Goal: Information Seeking & Learning: Learn about a topic

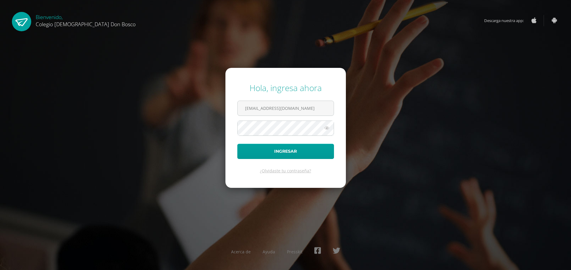
type input "p.zeta.6cdb@gmail.com"
click at [237, 144] on button "Ingresar" at bounding box center [285, 151] width 97 height 15
click at [264, 146] on button "Ingresar" at bounding box center [285, 151] width 97 height 15
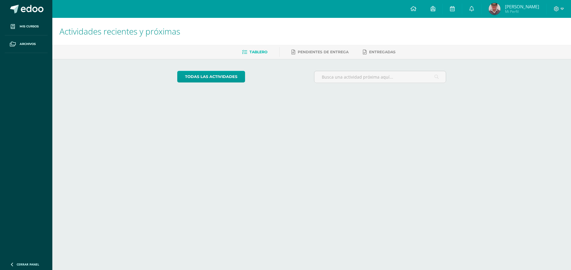
click at [556, 4] on div at bounding box center [559, 9] width 24 height 18
click at [560, 7] on span at bounding box center [559, 9] width 10 height 7
click at [525, 64] on div "Actividades recientes y próximas Tablero Pendientes de entrega Entregadas todas…" at bounding box center [311, 59] width 519 height 82
click at [244, 82] on link "todas las Actividades" at bounding box center [211, 77] width 68 height 12
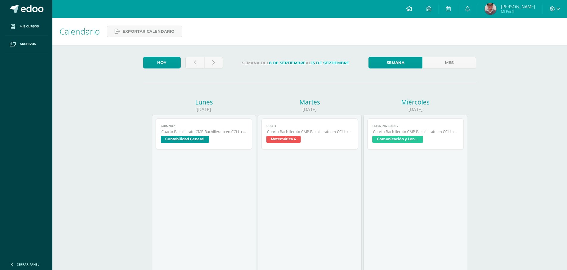
click at [419, 13] on link at bounding box center [409, 9] width 20 height 18
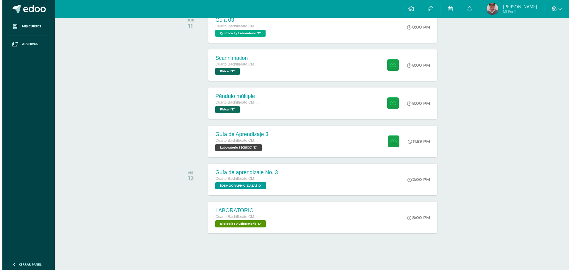
scroll to position [107, 0]
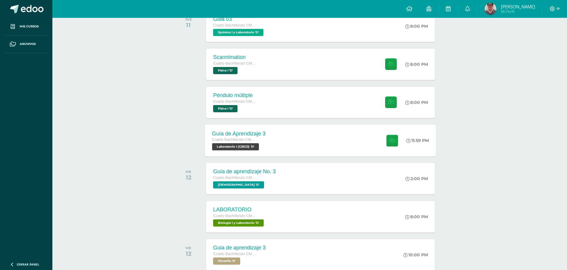
click at [284, 138] on div "Guía de Aprendizaje 3 Cuarto Bachillerato CMP Bachillerato en CCLL con Orientac…" at bounding box center [320, 140] width 231 height 32
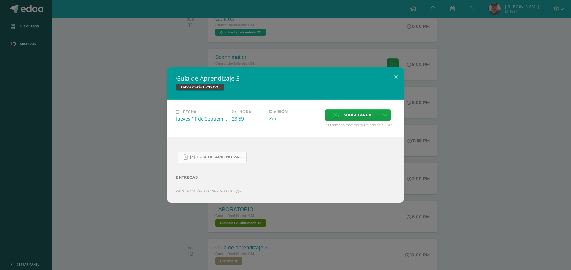
click at [230, 155] on span "[3]-GUIA DE APRENDIZAJE 3 IV BACH CISCO UNIDAD 4.pdf" at bounding box center [217, 157] width 54 height 5
click at [321, 268] on div "Guía de Aprendizaje 3 Laboratorio I (CISCO) Fecha: Jueves 11 de Septiembre Hora…" at bounding box center [285, 135] width 571 height 270
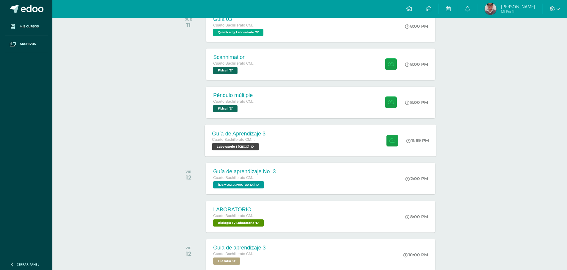
click at [259, 147] on span "Laboratorio I (CISCO) 'D'" at bounding box center [235, 146] width 47 height 7
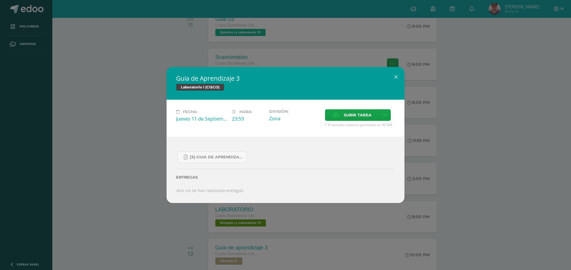
click at [125, 47] on div "Guía de Aprendizaje 3 Laboratorio I (CISCO) Fecha: Jueves 11 de Septiembre Hora…" at bounding box center [285, 135] width 571 height 270
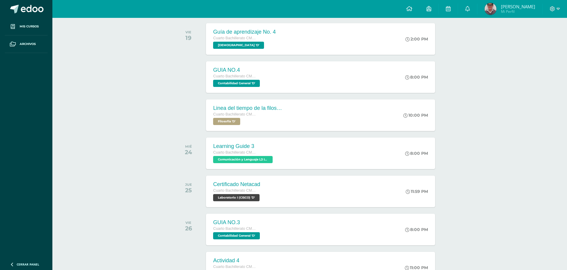
scroll to position [524, 0]
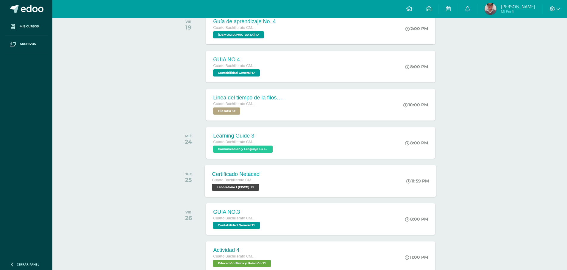
click at [261, 181] on div "Cuarto Bachillerato CMP Bachillerato en CCLL con Orientación en Computación" at bounding box center [236, 180] width 49 height 7
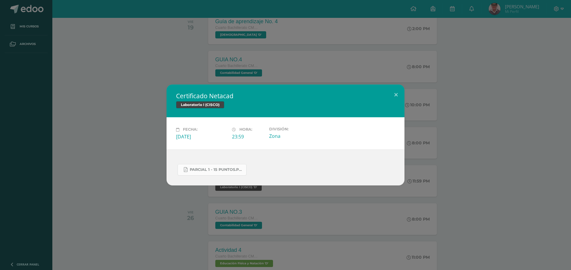
click at [223, 169] on span "Parcial 1 - 15 Puntos.pdf" at bounding box center [217, 169] width 54 height 5
click at [97, 65] on div "Certificado Netacad Laboratorio I (CISCO) Fecha: Jueves 25 de Septiembre Hora: …" at bounding box center [285, 135] width 571 height 270
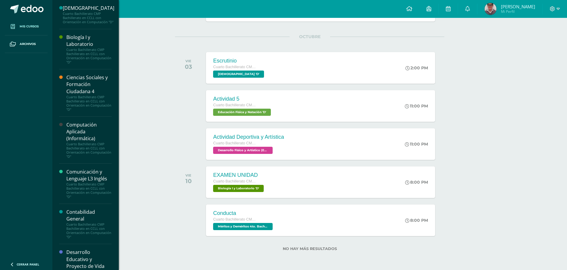
scroll to position [813, 0]
click at [6, 28] on link "Mis cursos" at bounding box center [26, 27] width 43 height 18
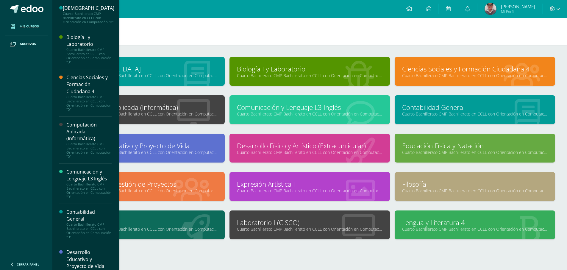
click at [293, 234] on div "Laboratorio I (CISCO) Cuarto Bachillerato CMP Bachillerato en CCLL con Orientac…" at bounding box center [309, 224] width 160 height 29
click at [293, 227] on link "Cuarto Bachillerato CMP Bachillerato en CCLL con Orientación en Computación "D"" at bounding box center [310, 229] width 146 height 6
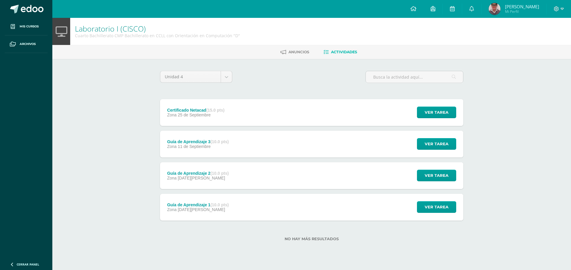
click at [417, 182] on div "Ver tarea" at bounding box center [435, 175] width 55 height 27
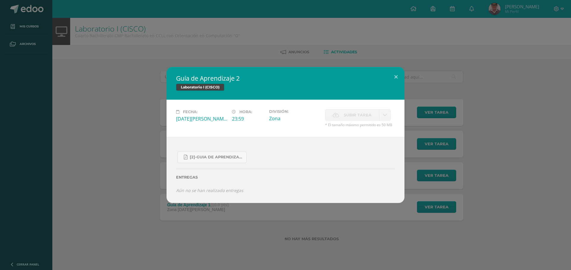
click at [229, 163] on div "Entregas" at bounding box center [285, 175] width 219 height 24
click at [226, 160] on span "[2]-GUIA DE APRENDIZAJE 2 IV [PERSON_NAME] CISCO UNIDAD 4.pdf" at bounding box center [217, 157] width 54 height 5
click at [547, 14] on div "Guía de Aprendizaje 2 Laboratorio I (CISCO) Fecha: [DATE][PERSON_NAME] Hora: 23…" at bounding box center [285, 135] width 571 height 270
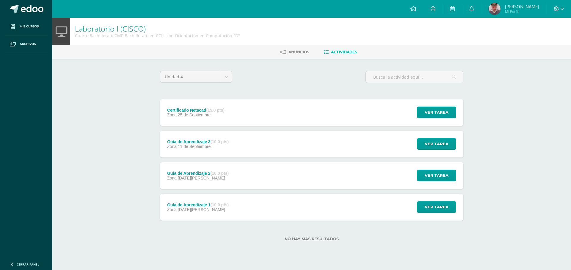
click at [560, 12] on div "Guía de Aprendizaje 2 Laboratorio I (CISCO) Fecha: [DATE][PERSON_NAME] Hora: 23…" at bounding box center [285, 135] width 571 height 270
click at [557, 10] on icon at bounding box center [556, 8] width 5 height 5
click at [535, 43] on span "Cerrar sesión" at bounding box center [544, 41] width 27 height 6
